Goal: Task Accomplishment & Management: Use online tool/utility

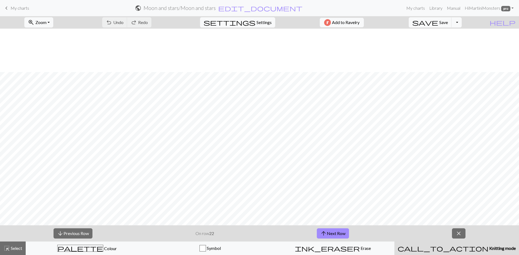
scroll to position [44, 0]
click at [330, 234] on button "arrow_upward Next Row" at bounding box center [333, 234] width 32 height 10
click at [448, 23] on span "Save" at bounding box center [443, 22] width 9 height 5
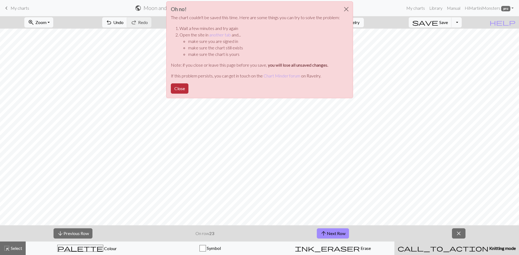
click at [179, 91] on button "Close" at bounding box center [180, 89] width 18 height 10
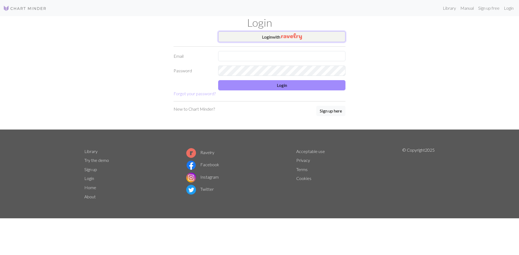
click at [301, 39] on img "button" at bounding box center [291, 36] width 21 height 6
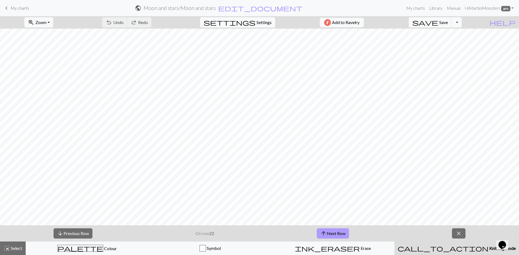
drag, startPoint x: 321, startPoint y: 231, endPoint x: 319, endPoint y: 234, distance: 4.1
click at [321, 231] on span "arrow_upward" at bounding box center [323, 234] width 6 height 8
drag, startPoint x: 454, startPoint y: 23, endPoint x: 413, endPoint y: 19, distance: 41.5
click at [448, 24] on span "Save" at bounding box center [443, 22] width 9 height 5
click at [337, 231] on button "arrow_upward Next Row" at bounding box center [333, 234] width 32 height 10
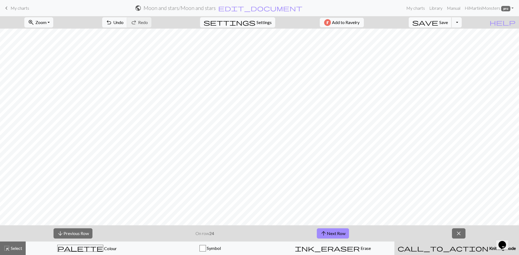
click at [450, 23] on button "save Save Save" at bounding box center [430, 22] width 43 height 10
drag, startPoint x: 339, startPoint y: 233, endPoint x: 341, endPoint y: 230, distance: 2.9
click at [339, 233] on button "arrow_upward Next Row" at bounding box center [333, 234] width 32 height 10
click at [452, 28] on div "save Save Save Toggle Dropdown file_copy Save a copy save_alt Download" at bounding box center [435, 22] width 61 height 12
click at [448, 23] on span "Save" at bounding box center [443, 22] width 9 height 5
